Goal: Leave review/rating: Leave review/rating

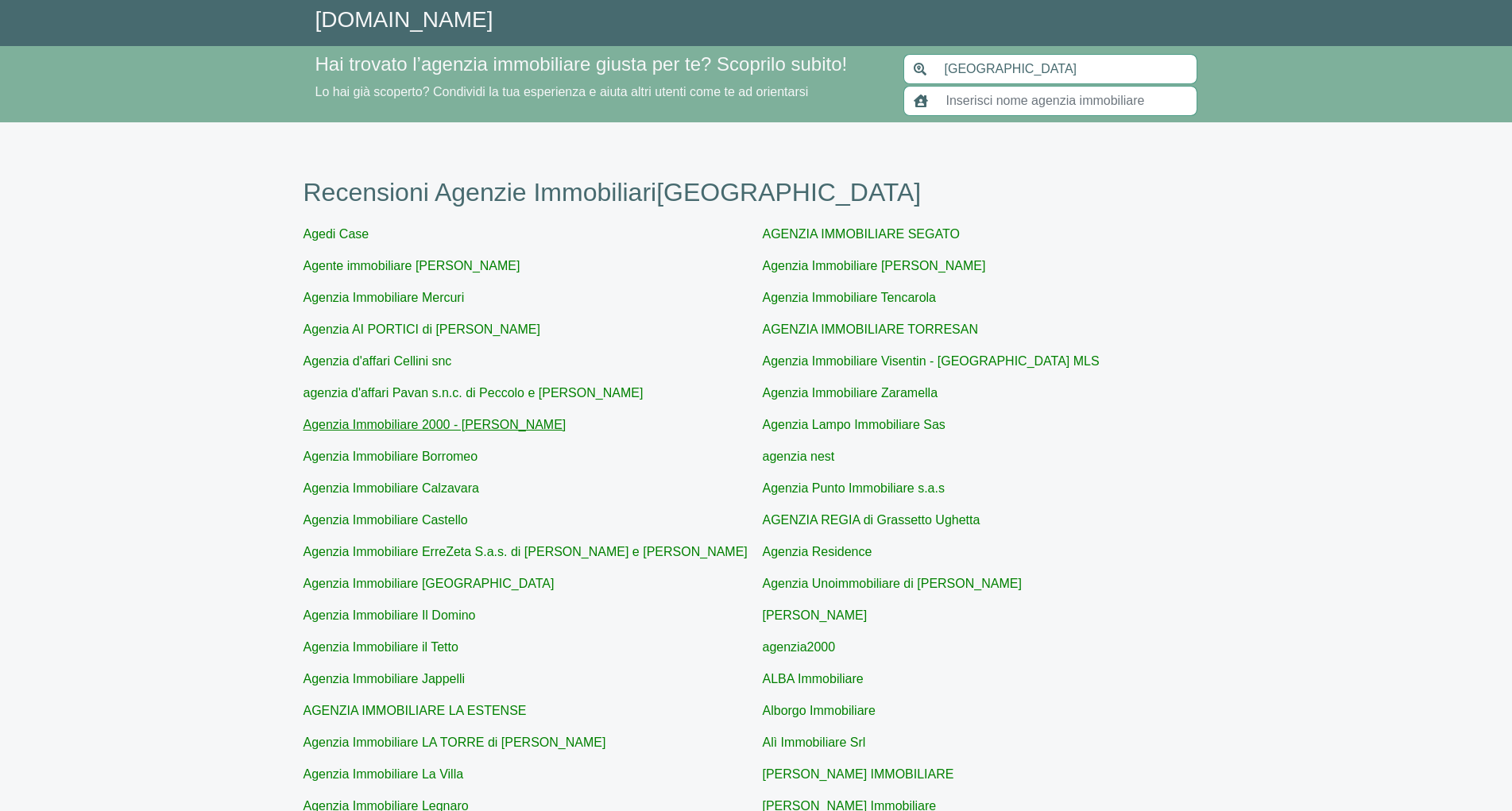
scroll to position [368, 0]
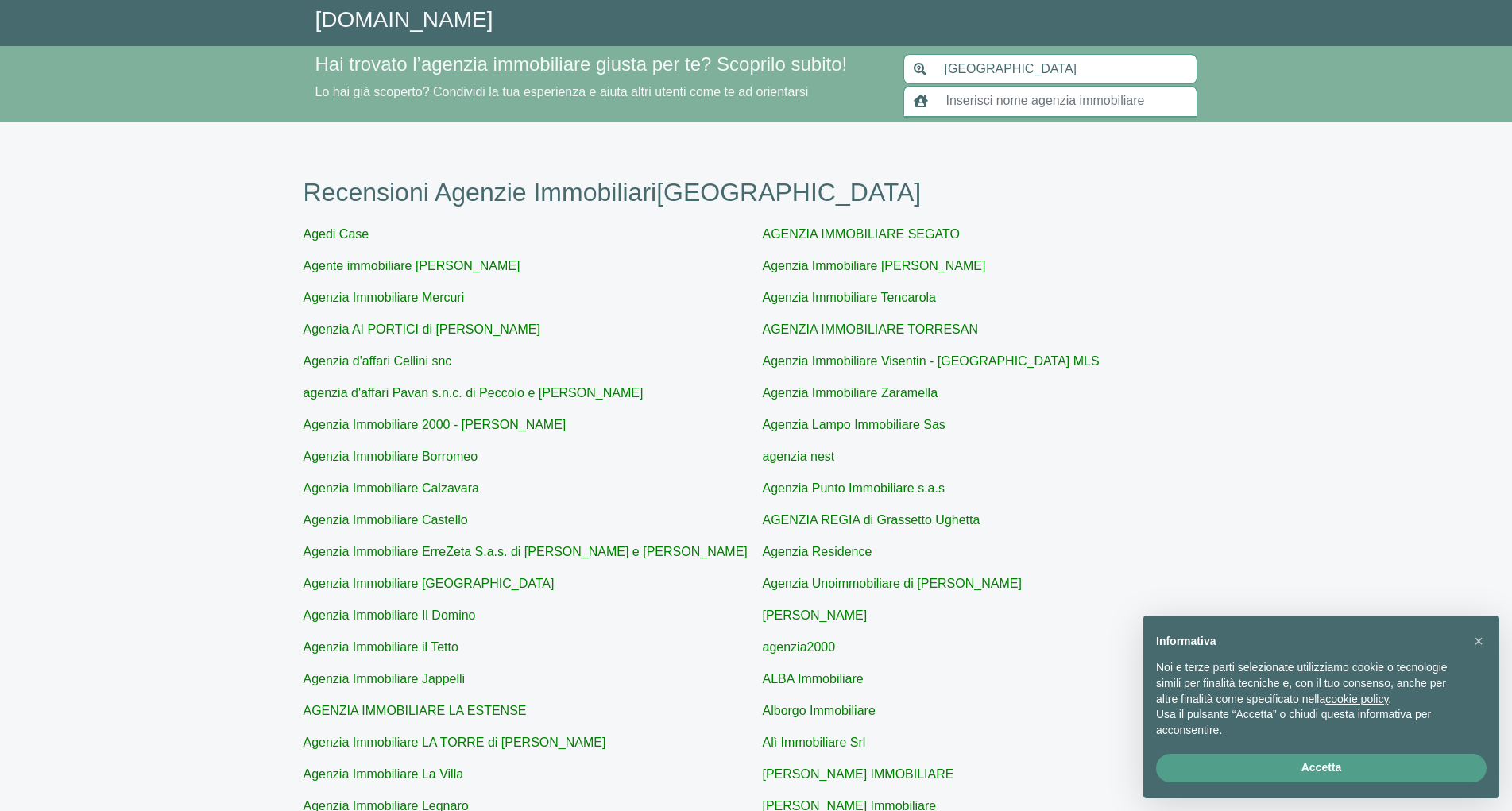
click at [998, 101] on input "text" at bounding box center [1067, 101] width 261 height 30
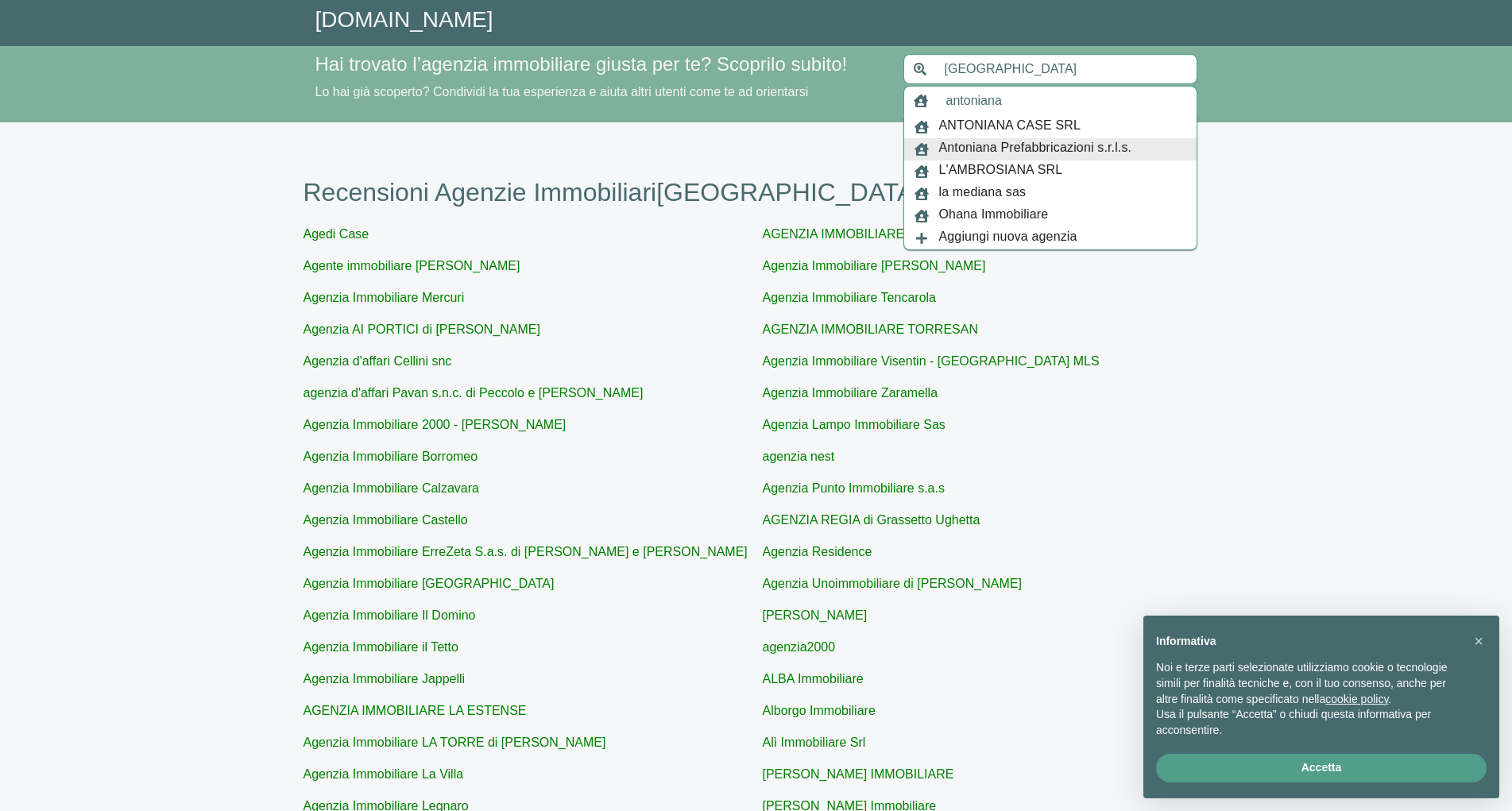
click at [1074, 144] on span "Antoniana Prefabbricazioni s.r.l.s." at bounding box center [1036, 149] width 193 height 22
type input "Antoniana Prefabbricazioni s.r.l.s."
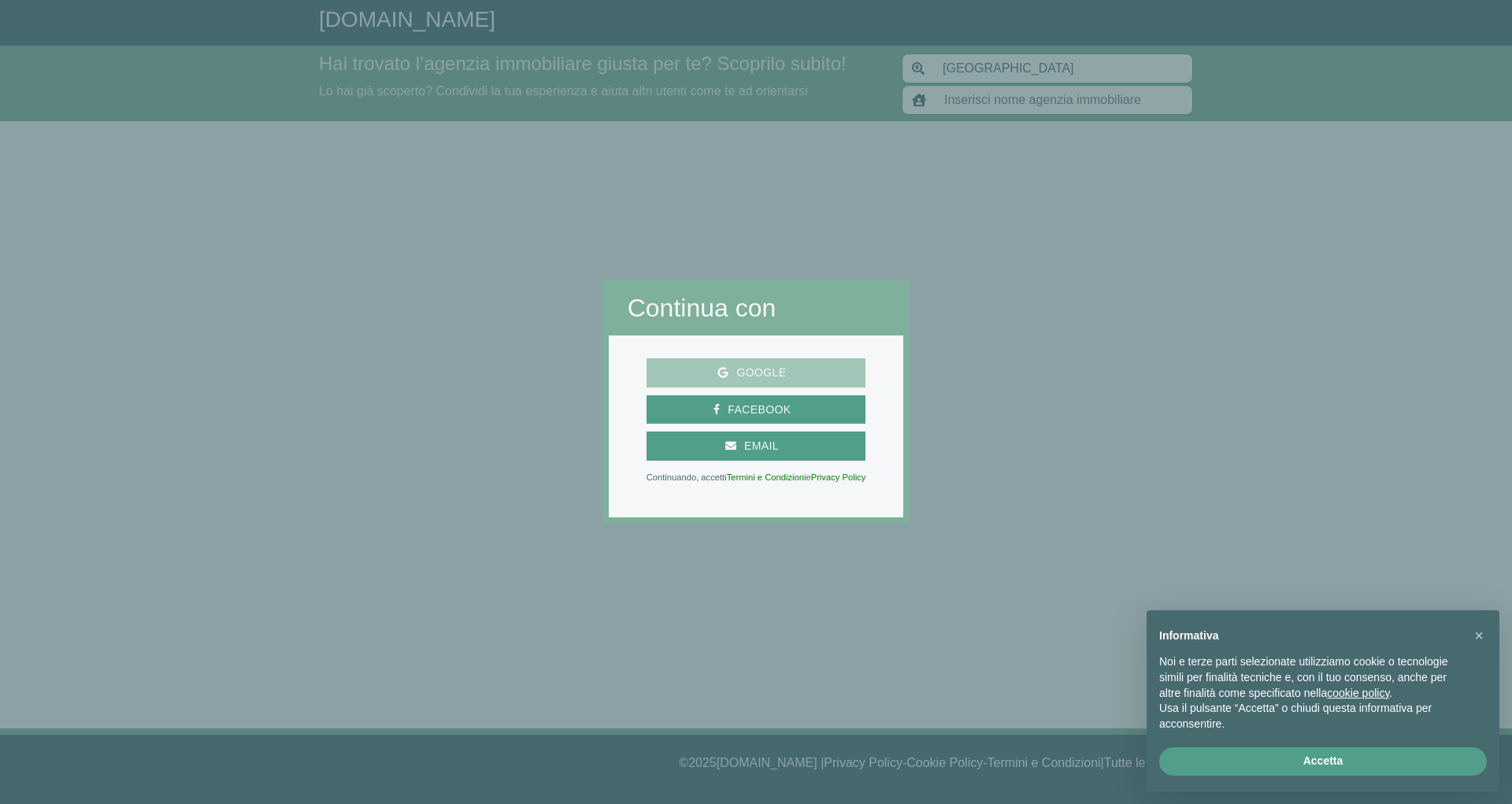
click at [778, 372] on span "Google" at bounding box center [761, 373] width 65 height 20
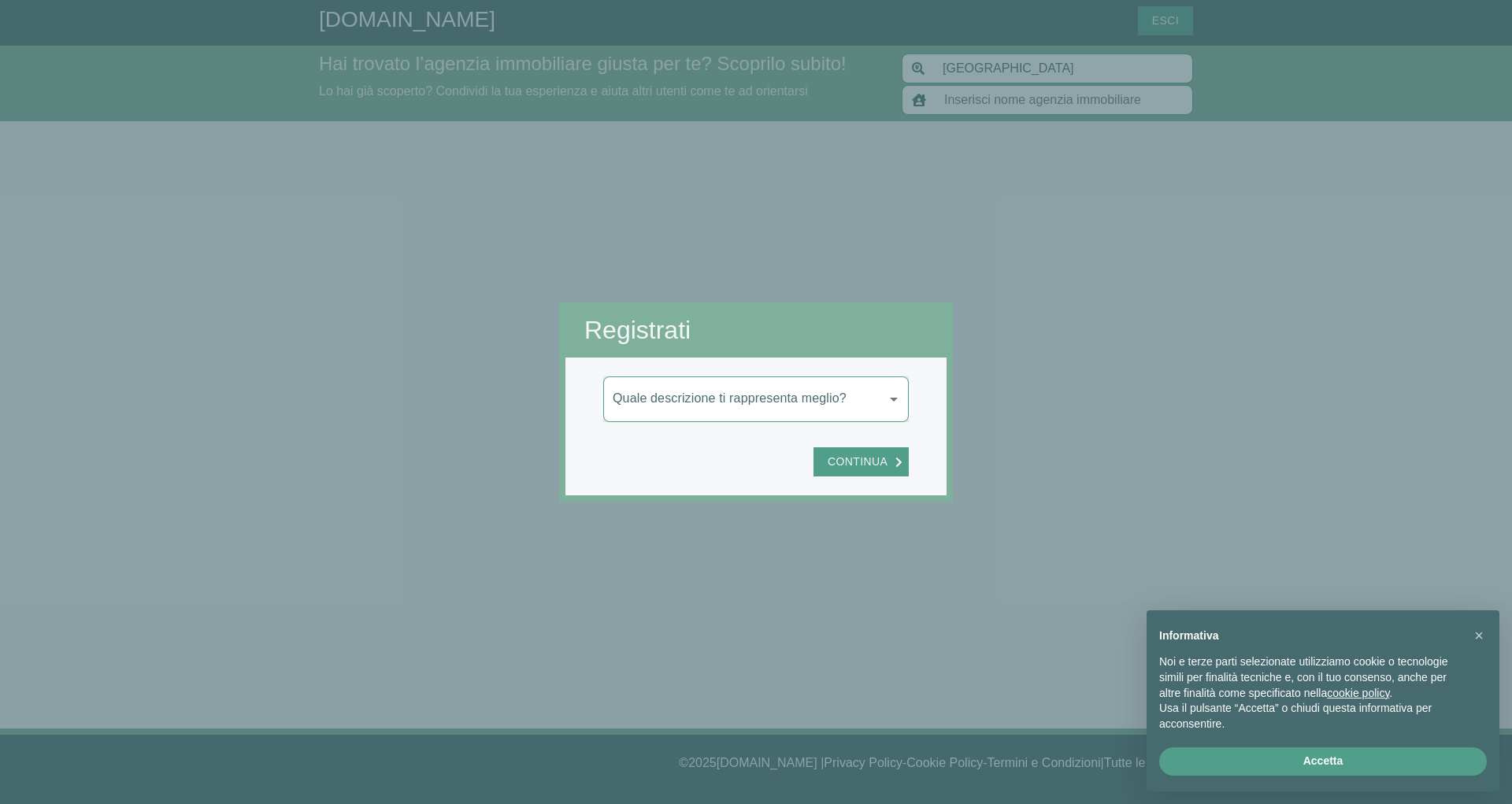
type input "[GEOGRAPHIC_DATA]"
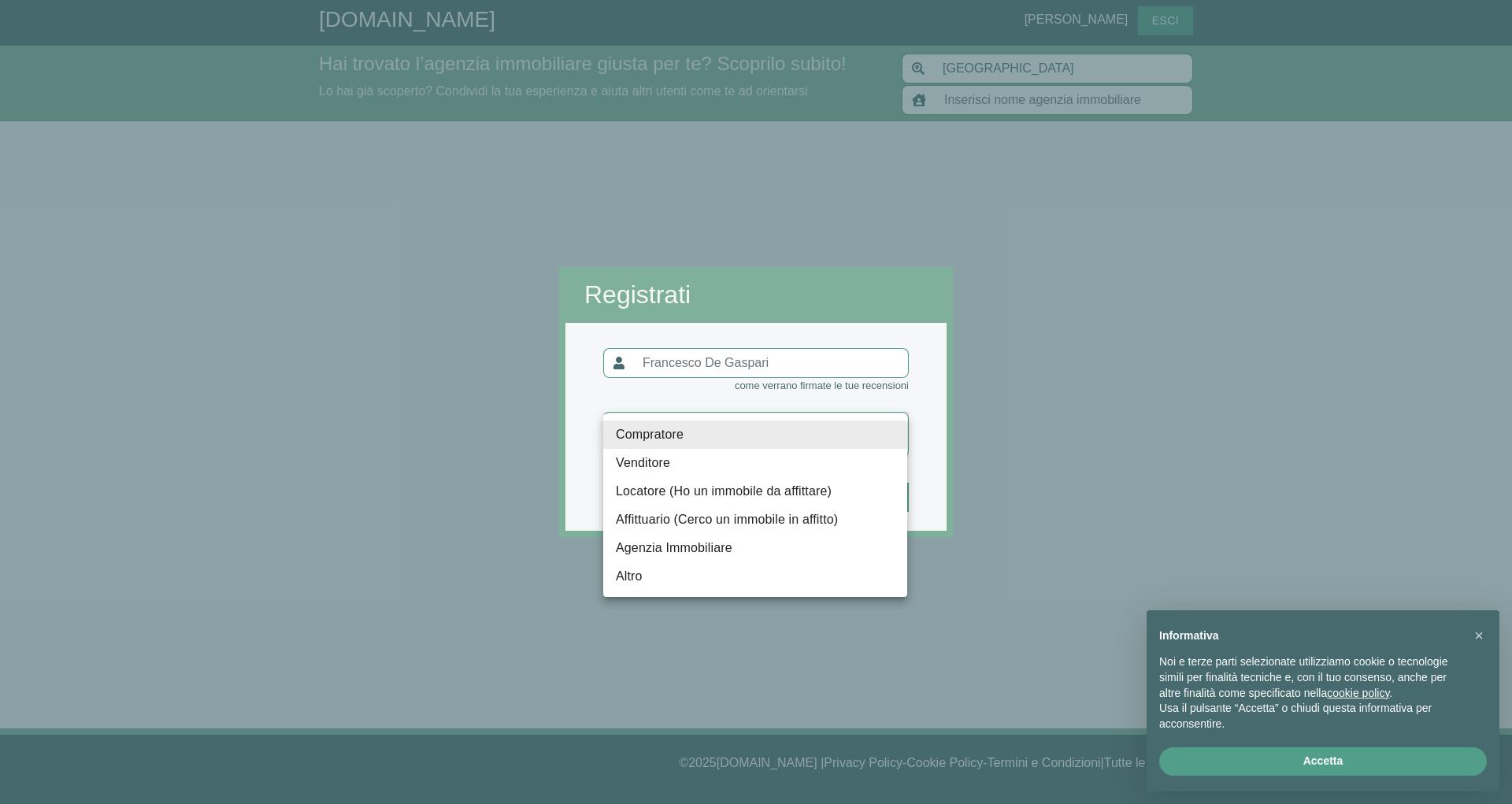
click at [892, 434] on body "[DOMAIN_NAME] [PERSON_NAME] Hai trovato l’agenzia immobiliare giusta per te? Sc…" at bounding box center [756, 402] width 1512 height 804
